Goal: Task Accomplishment & Management: Use online tool/utility

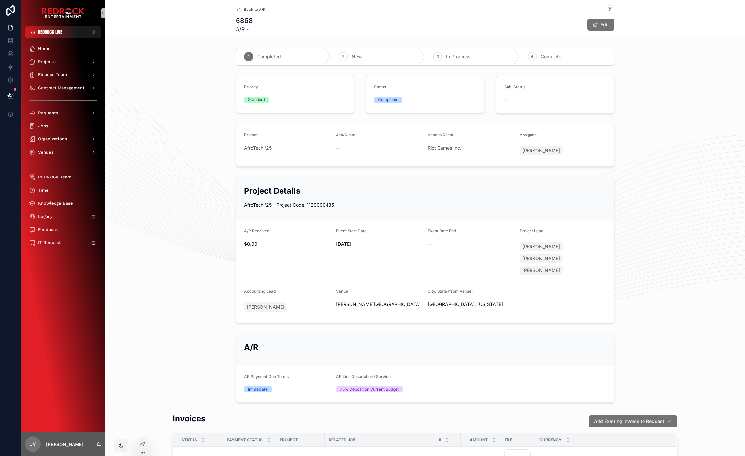
scroll to position [52, 0]
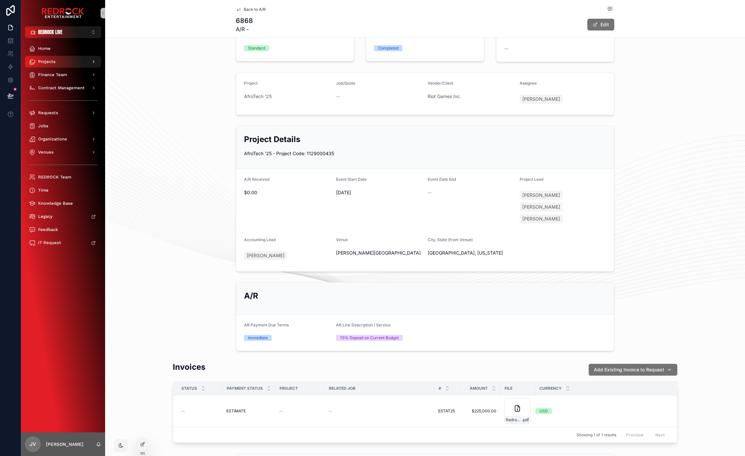
click at [54, 60] on span "Projects" at bounding box center [46, 61] width 17 height 5
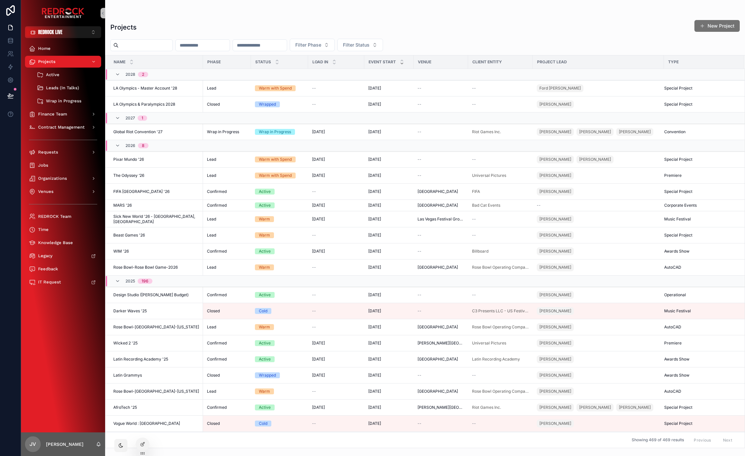
click at [154, 44] on input "scrollable content" at bounding box center [146, 45] width 54 height 9
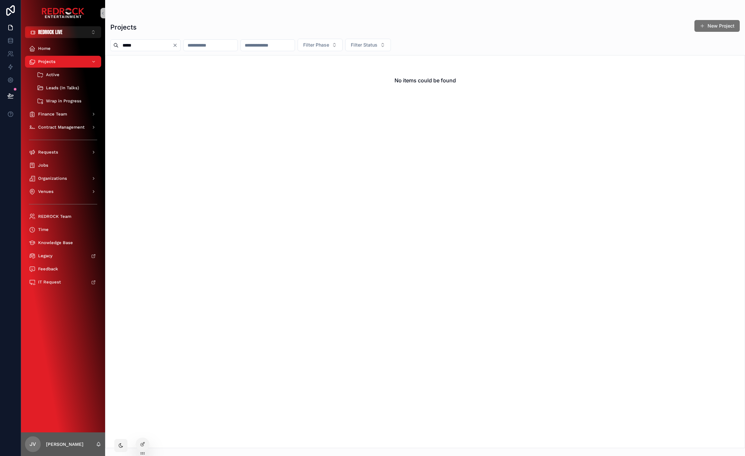
click at [133, 49] on input "*****" at bounding box center [146, 45] width 54 height 9
type input "******"
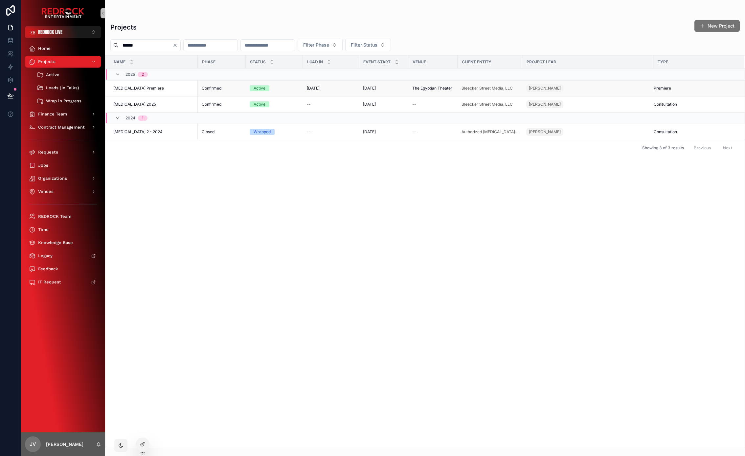
click at [138, 91] on td "[MEDICAL_DATA] Premiere [MEDICAL_DATA] Premiere" at bounding box center [151, 88] width 92 height 16
click at [139, 86] on span "[MEDICAL_DATA] Premiere" at bounding box center [138, 88] width 51 height 5
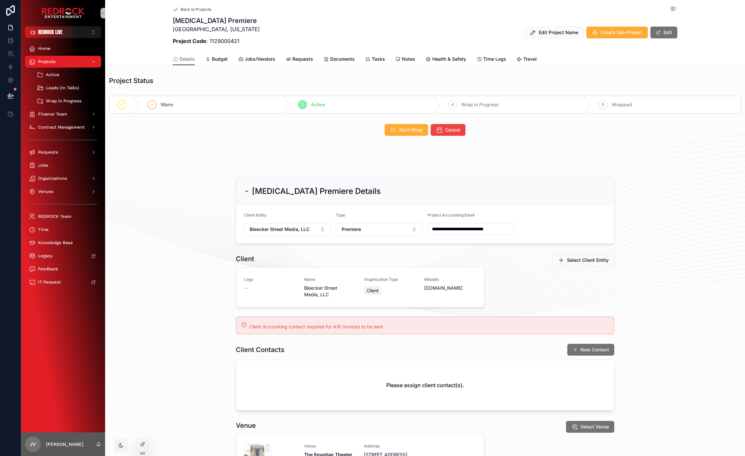
drag, startPoint x: 203, startPoint y: 162, endPoint x: 180, endPoint y: 153, distance: 24.9
drag, startPoint x: 243, startPoint y: 150, endPoint x: 216, endPoint y: 146, distance: 27.0
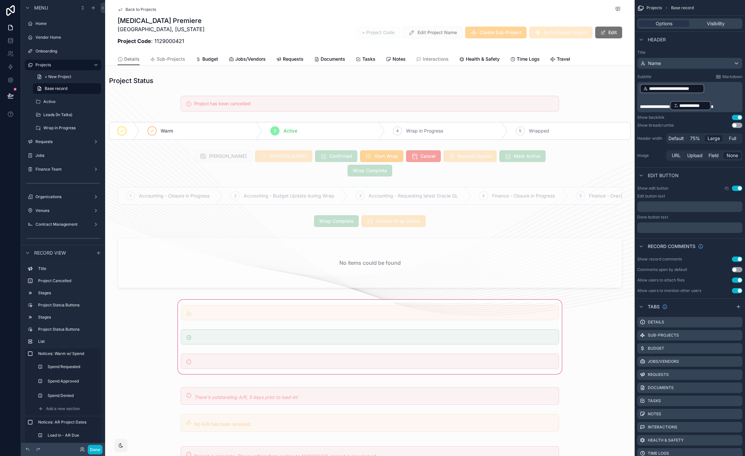
scroll to position [128, 0]
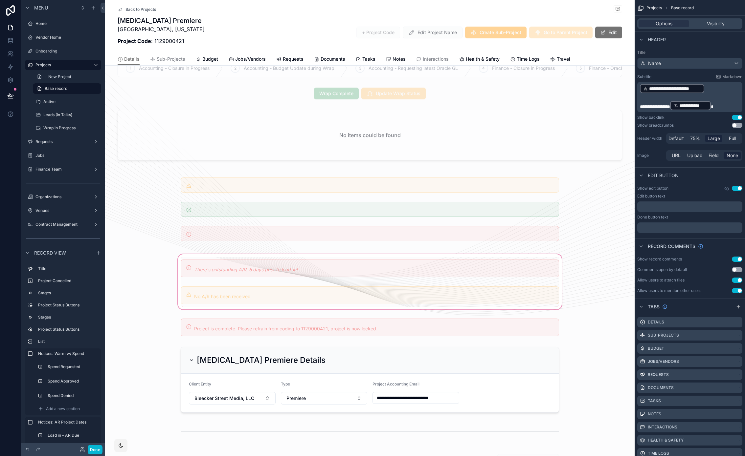
click at [229, 274] on div "scrollable content" at bounding box center [369, 282] width 529 height 58
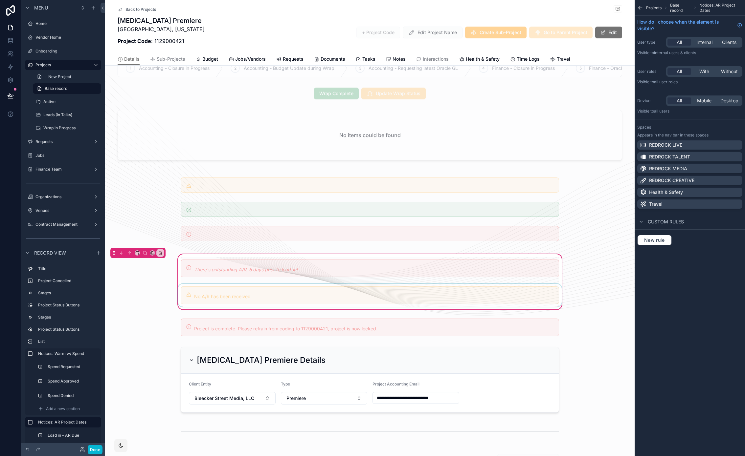
click at [219, 292] on div "scrollable content" at bounding box center [370, 295] width 386 height 23
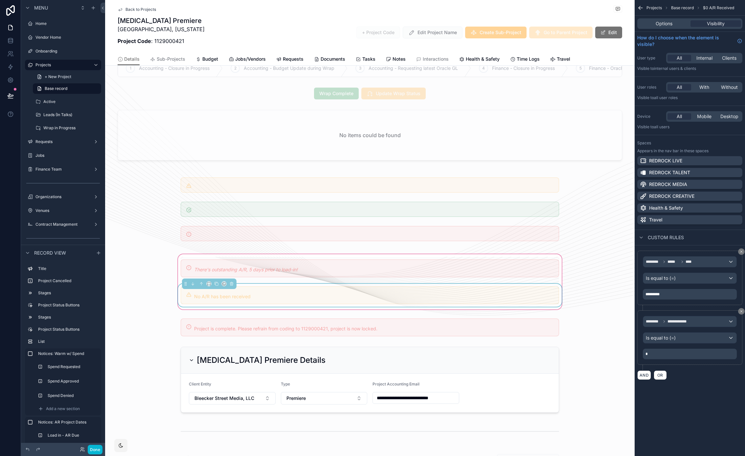
click at [703, 410] on div "**********" at bounding box center [689, 228] width 110 height 456
click at [92, 449] on button "Done" at bounding box center [95, 450] width 15 height 10
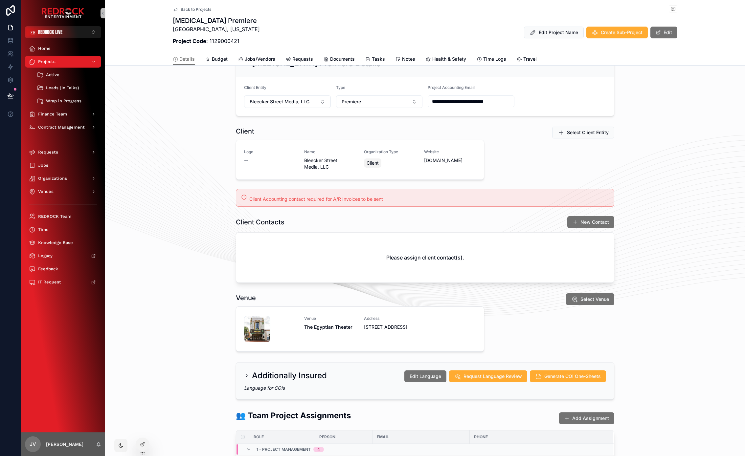
drag, startPoint x: 185, startPoint y: 298, endPoint x: 155, endPoint y: 275, distance: 37.6
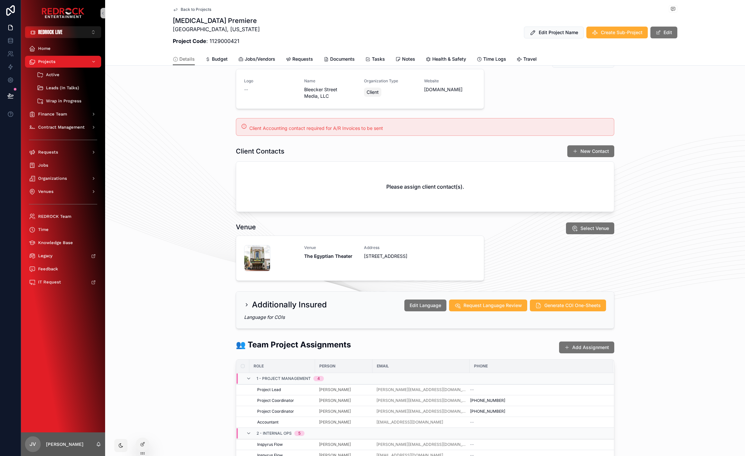
scroll to position [266, 0]
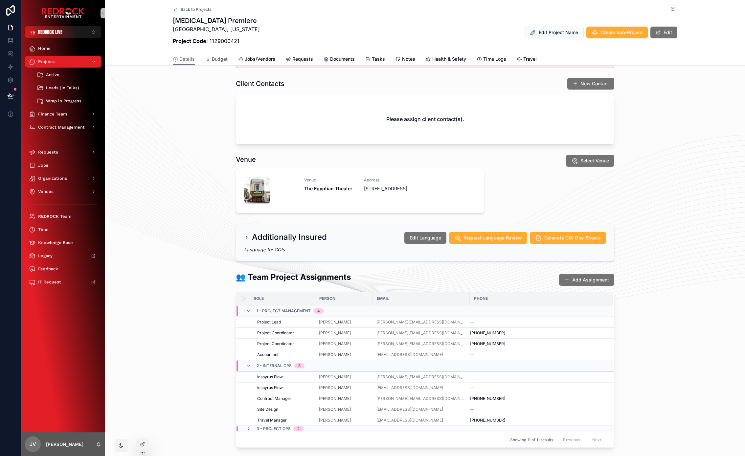
click at [216, 57] on span "Budget" at bounding box center [220, 59] width 16 height 7
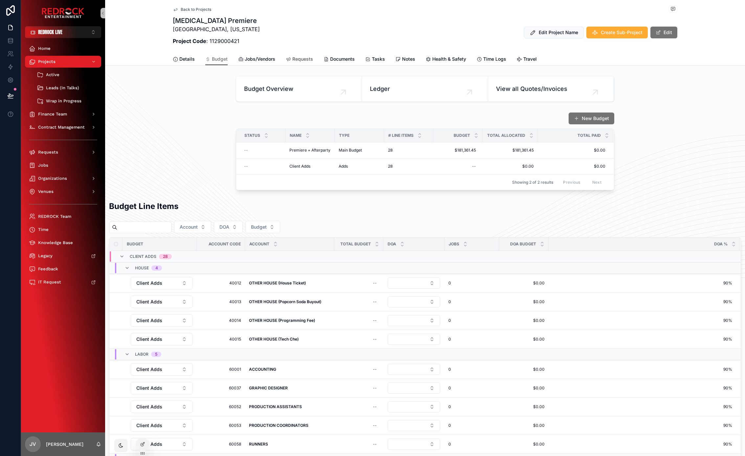
click at [303, 60] on span "Requests" at bounding box center [302, 59] width 21 height 7
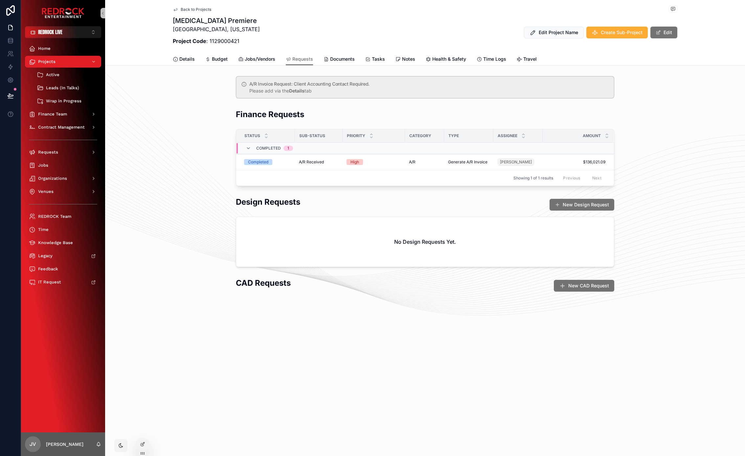
drag, startPoint x: 182, startPoint y: 230, endPoint x: 183, endPoint y: 194, distance: 35.8
drag, startPoint x: 234, startPoint y: 278, endPoint x: 195, endPoint y: 274, distance: 39.1
drag, startPoint x: 176, startPoint y: 293, endPoint x: 157, endPoint y: 237, distance: 58.9
drag, startPoint x: 175, startPoint y: 212, endPoint x: 155, endPoint y: 126, distance: 88.0
drag, startPoint x: 161, startPoint y: 233, endPoint x: 149, endPoint y: 202, distance: 33.6
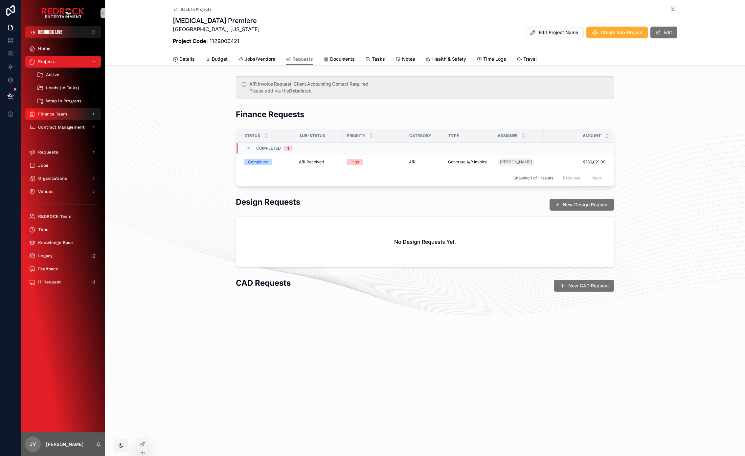
click at [54, 113] on span "Finance Team" at bounding box center [52, 114] width 29 height 5
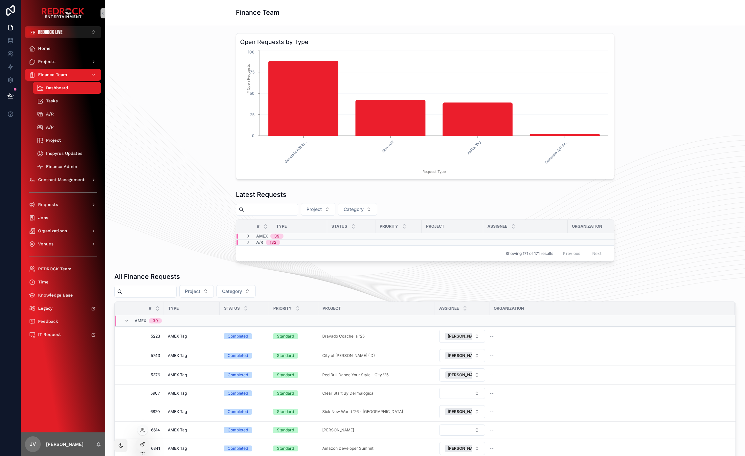
click at [144, 446] on icon at bounding box center [142, 444] width 5 height 5
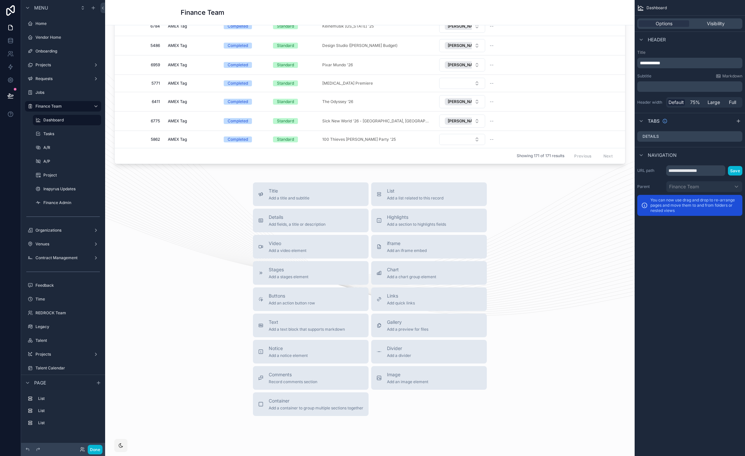
scroll to position [509, 0]
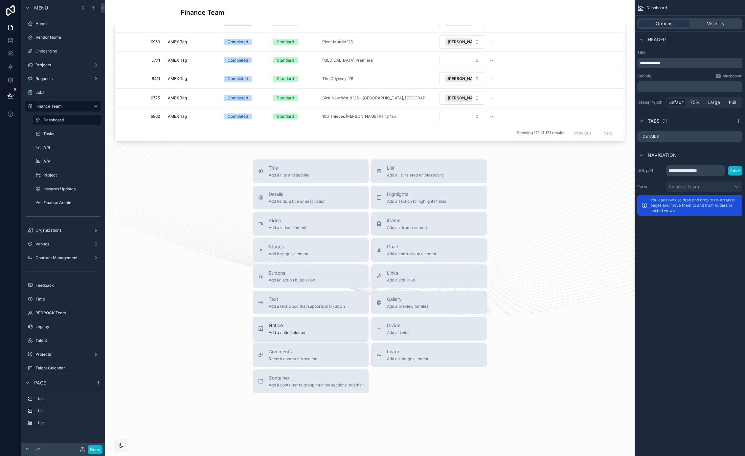
click at [330, 327] on div "Notice Add a notice element" at bounding box center [310, 328] width 105 height 13
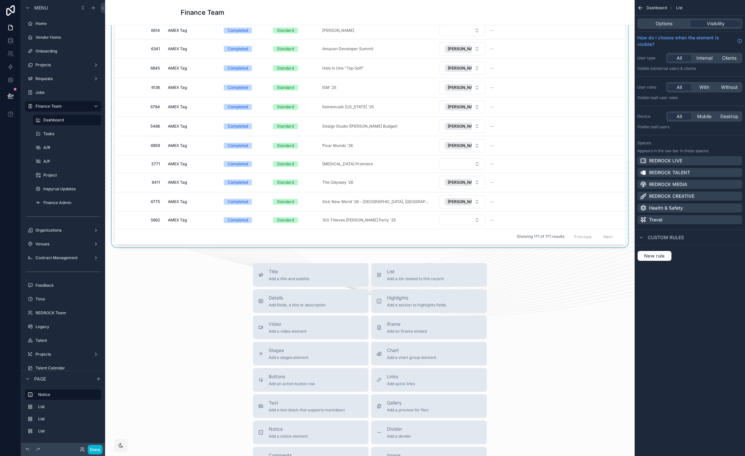
scroll to position [0, 0]
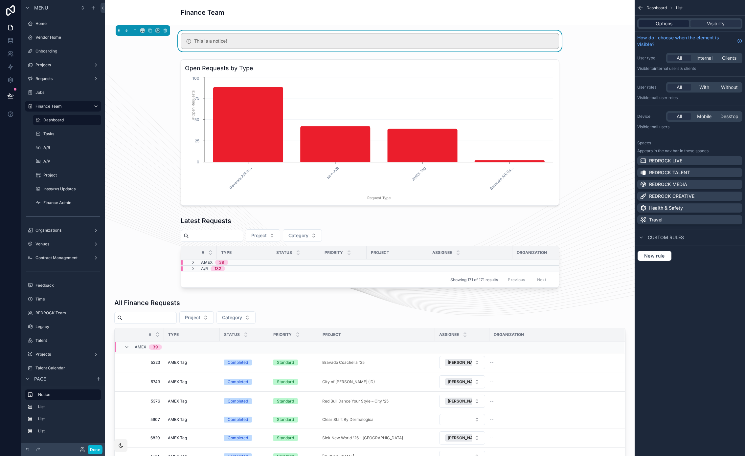
click at [671, 22] on span "Options" at bounding box center [663, 23] width 17 height 7
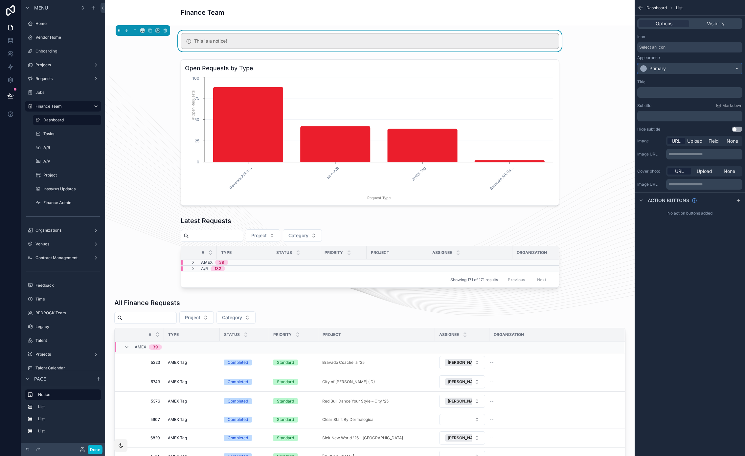
click at [667, 66] on div "Primary" at bounding box center [689, 68] width 104 height 11
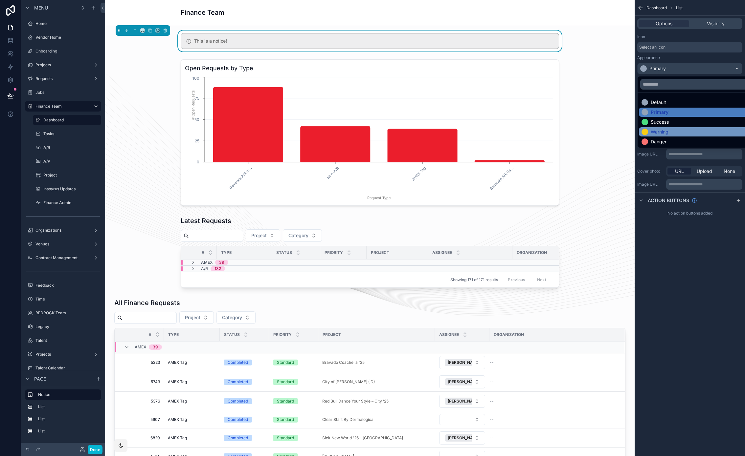
click at [667, 129] on div "Warning" at bounding box center [659, 132] width 18 height 7
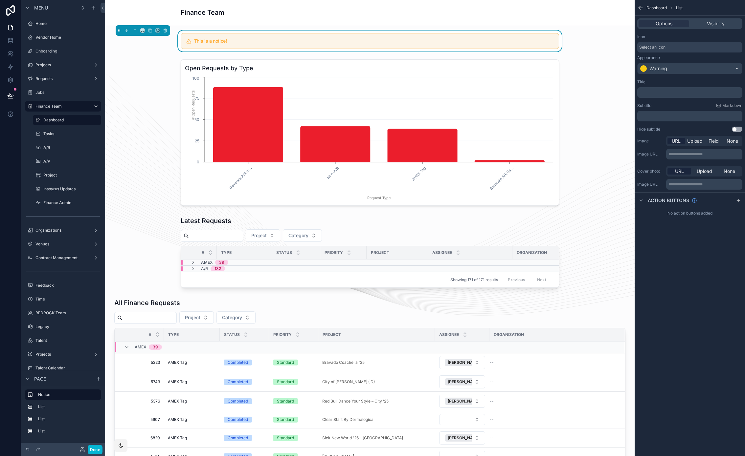
click at [668, 76] on div "Icon Select an icon Appearance Warning" at bounding box center [689, 54] width 110 height 45
click at [669, 71] on div "Warning" at bounding box center [689, 68] width 104 height 11
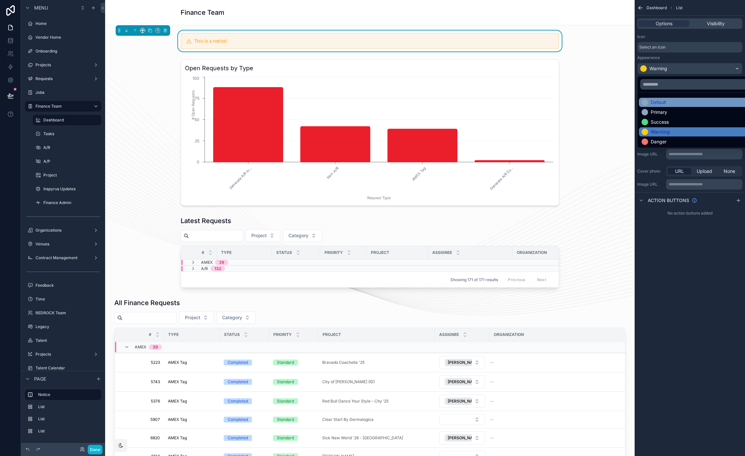
click at [672, 103] on div "Default" at bounding box center [697, 102] width 112 height 7
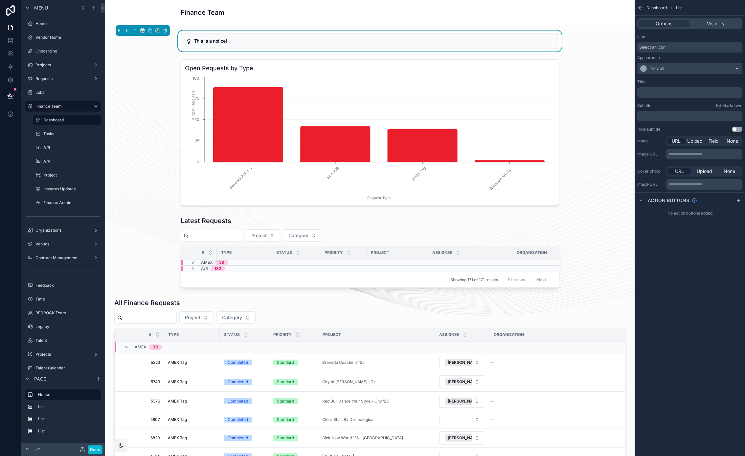
click at [672, 68] on div "Default" at bounding box center [689, 68] width 104 height 11
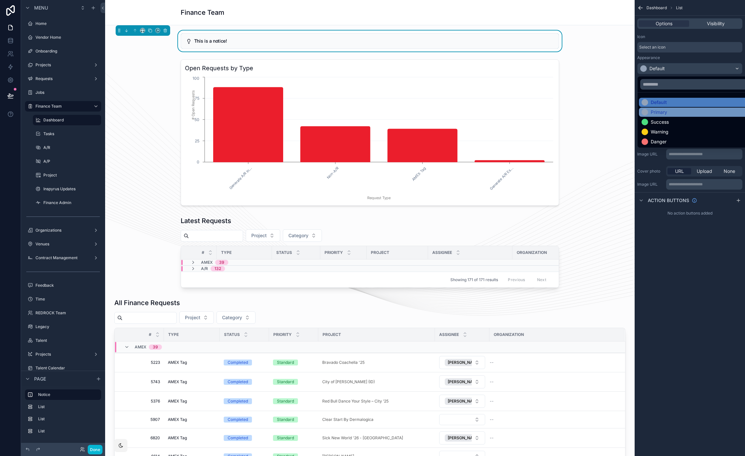
click at [668, 114] on div "Primary" at bounding box center [697, 112] width 112 height 7
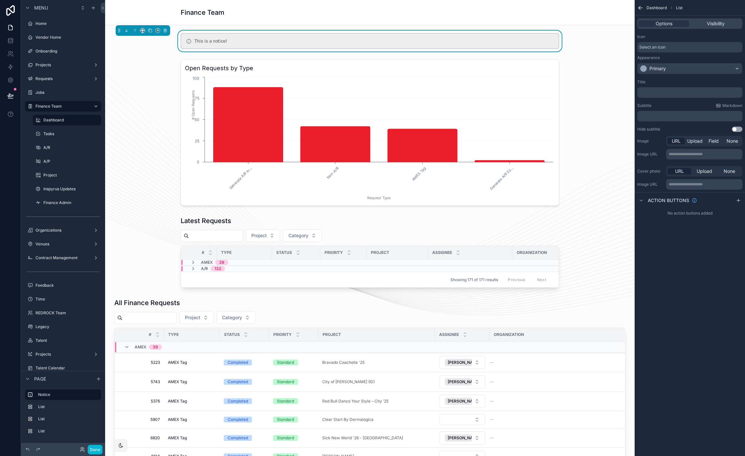
click at [664, 48] on span "Select an icon" at bounding box center [652, 47] width 26 height 5
click at [668, 92] on p "﻿" at bounding box center [690, 92] width 101 height 5
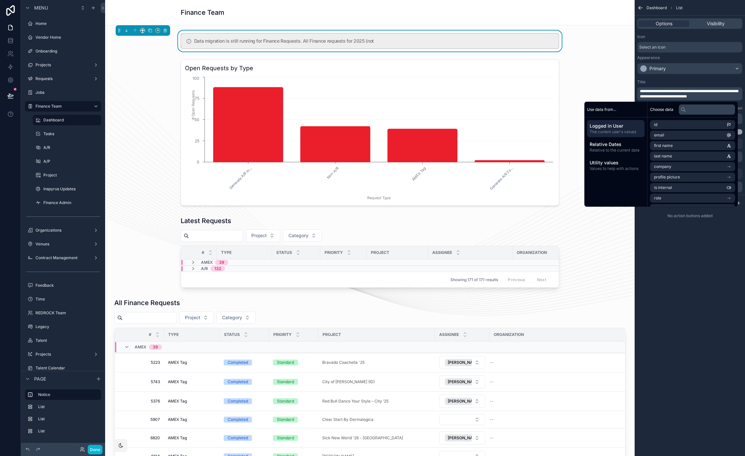
click at [646, 96] on span "**********" at bounding box center [689, 93] width 98 height 9
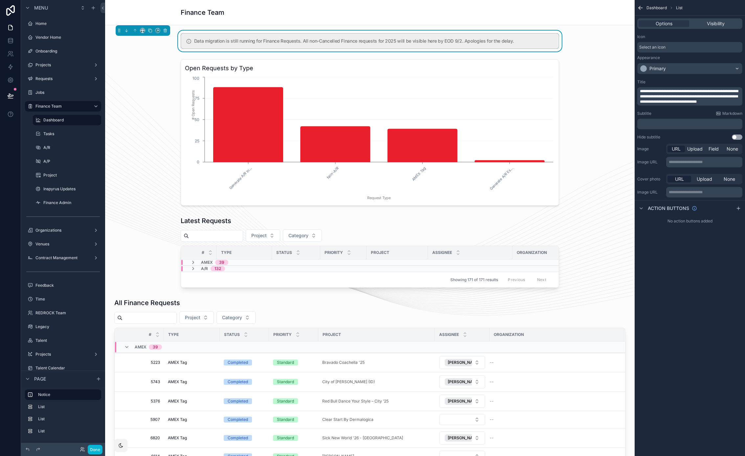
click at [640, 97] on span "**********" at bounding box center [689, 96] width 98 height 14
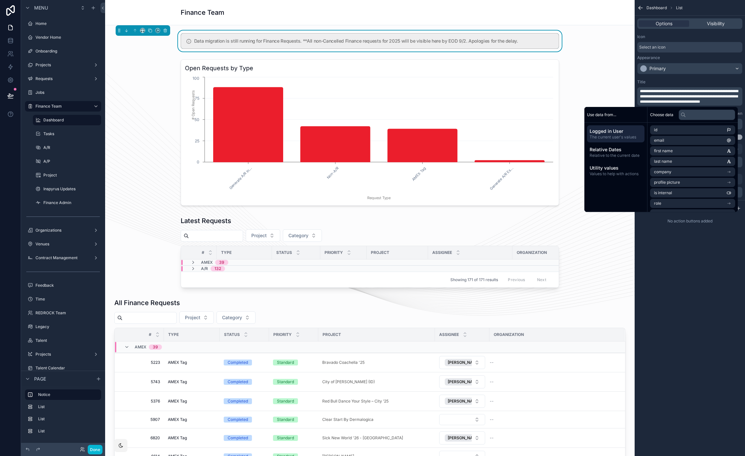
click at [689, 102] on span "**********" at bounding box center [689, 96] width 98 height 14
